Goal: Navigation & Orientation: Find specific page/section

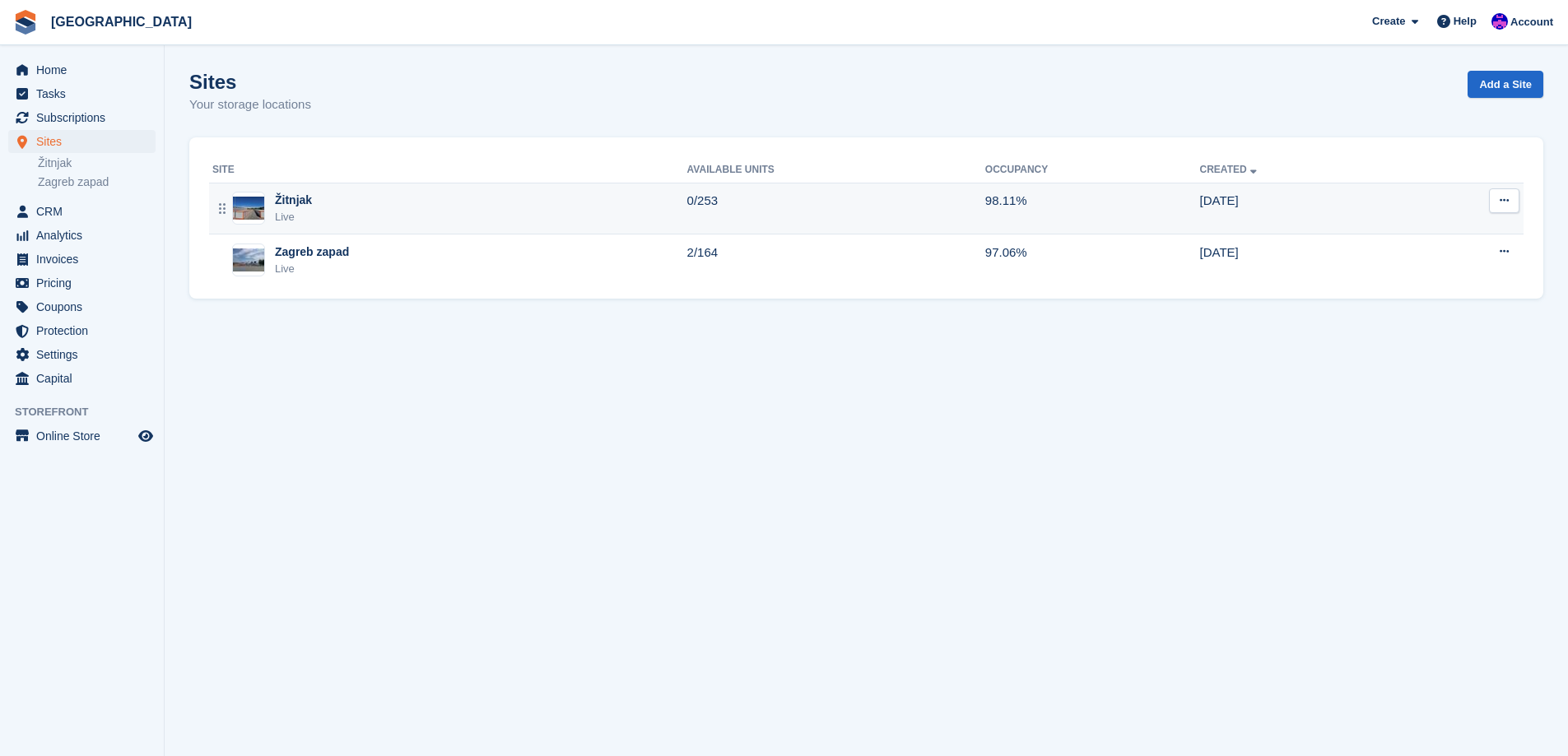
click at [558, 206] on div "Žitnjak Live" at bounding box center [449, 209] width 475 height 34
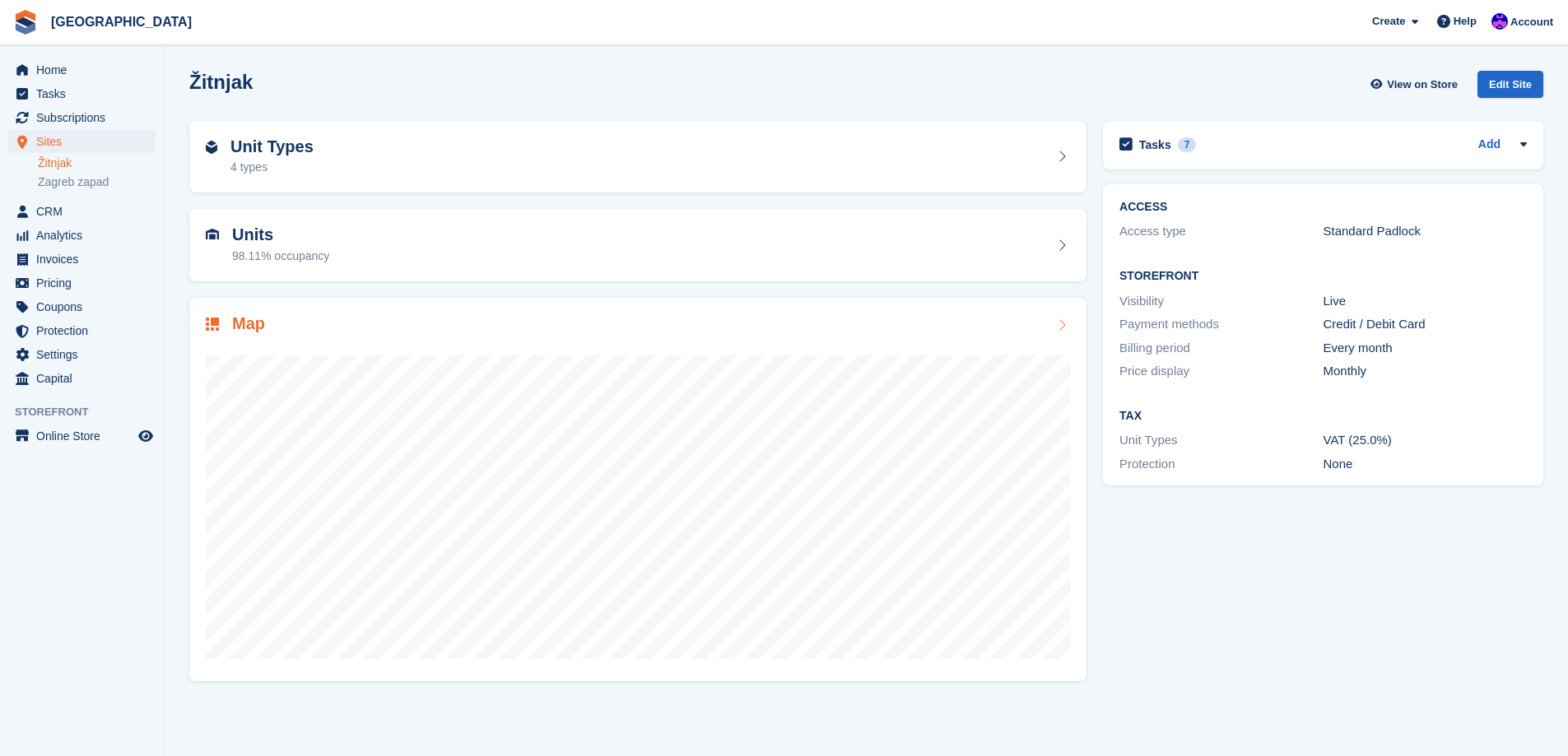
click at [428, 355] on div at bounding box center [638, 500] width 864 height 329
